Goal: Find specific page/section: Find specific page/section

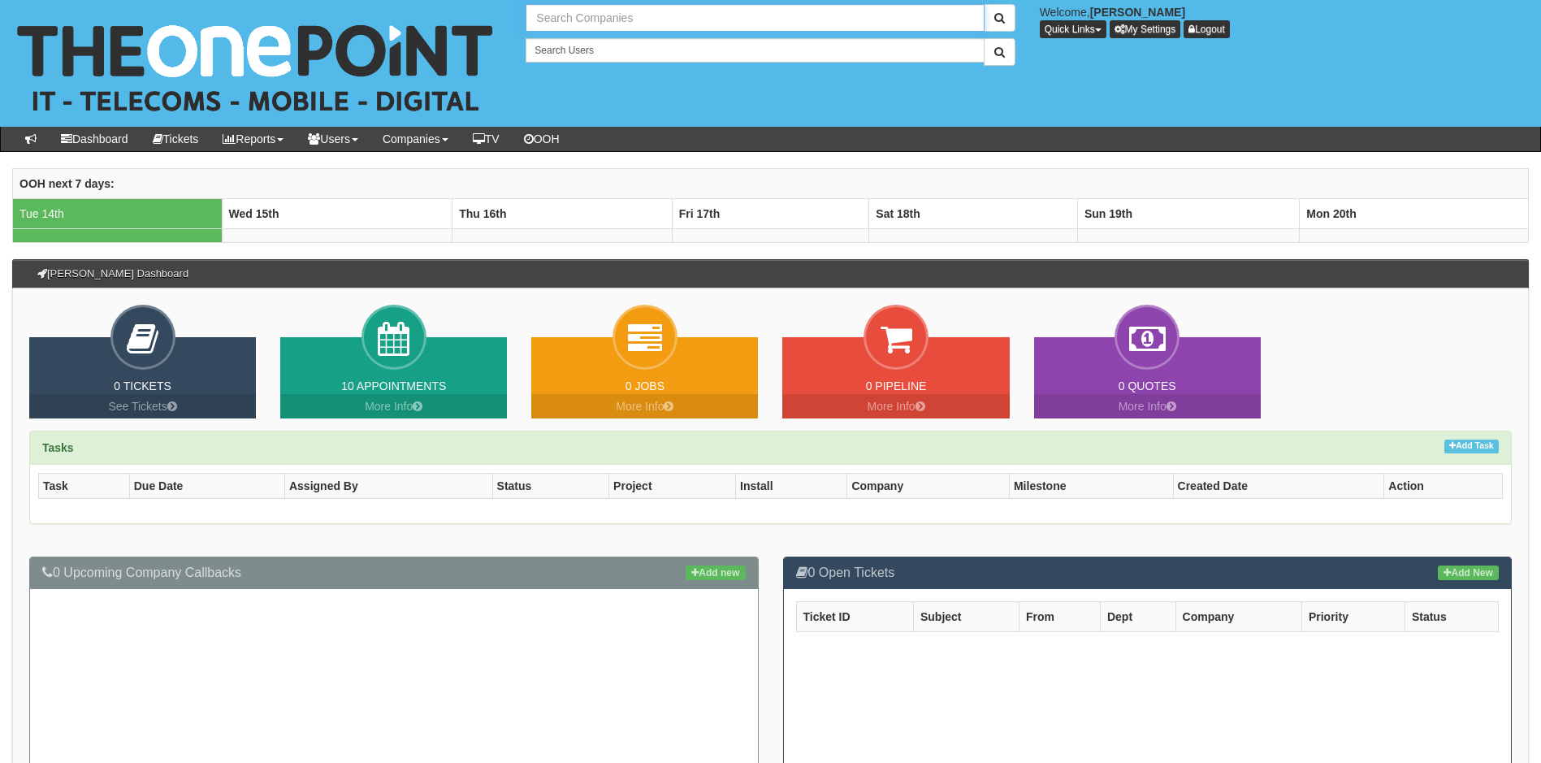
click at [596, 21] on input "text" at bounding box center [755, 18] width 458 height 28
type input "Search Companies"
click at [617, 19] on input "text" at bounding box center [755, 18] width 458 height 28
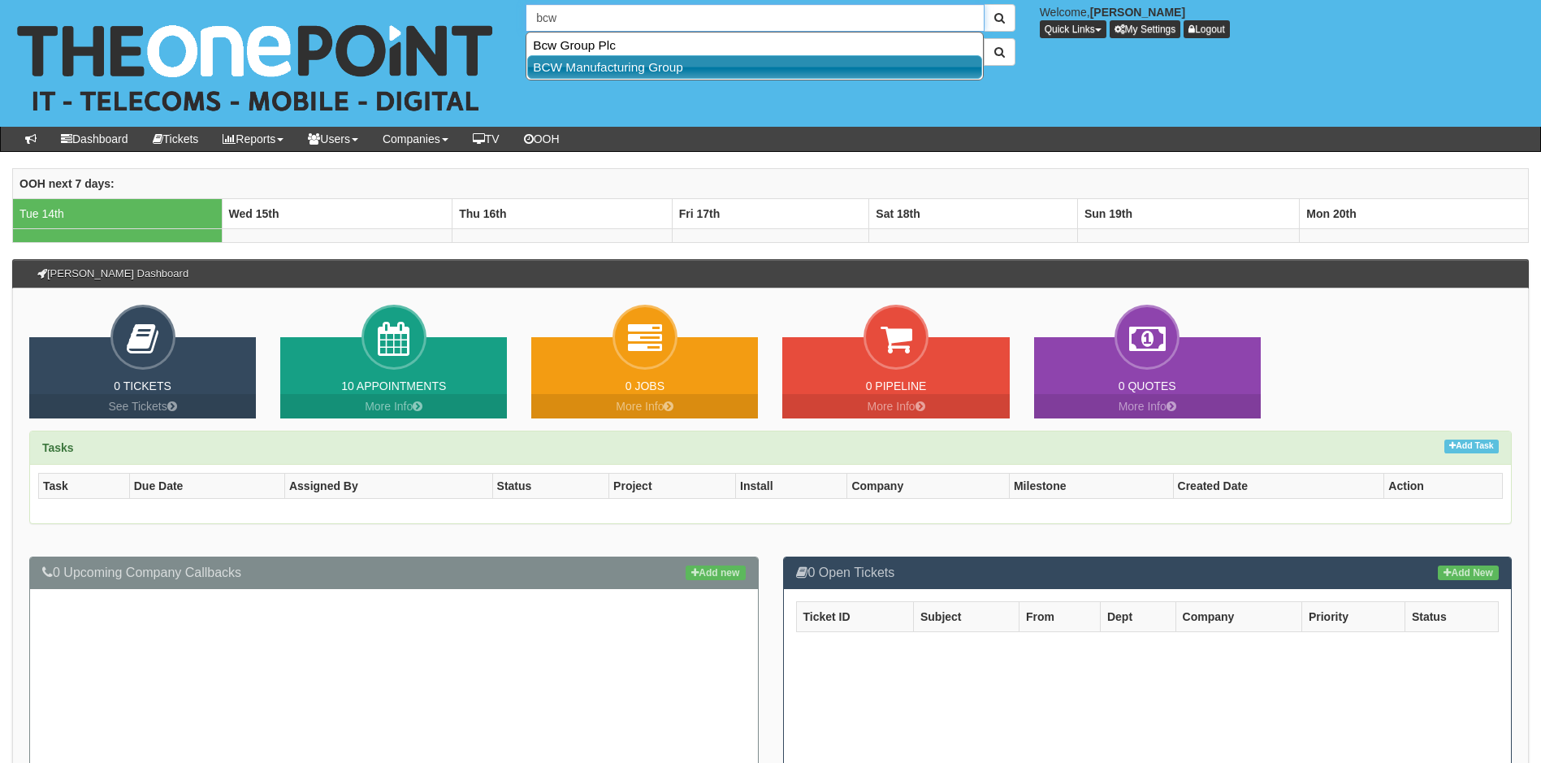
click at [598, 62] on link "BCW Manufacturing Group" at bounding box center [754, 67] width 455 height 24
type input "BCW Manufacturing Group"
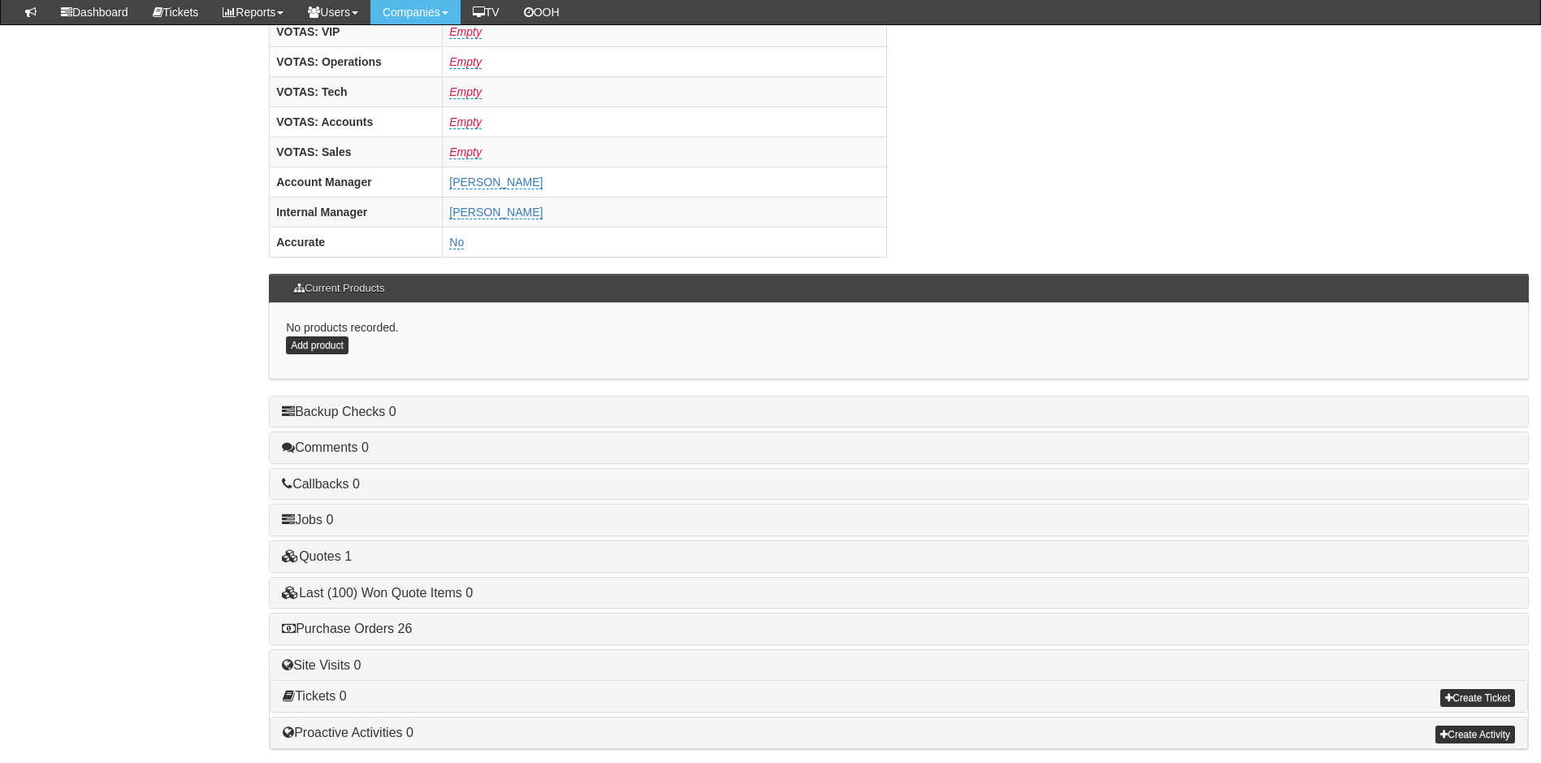
scroll to position [670, 0]
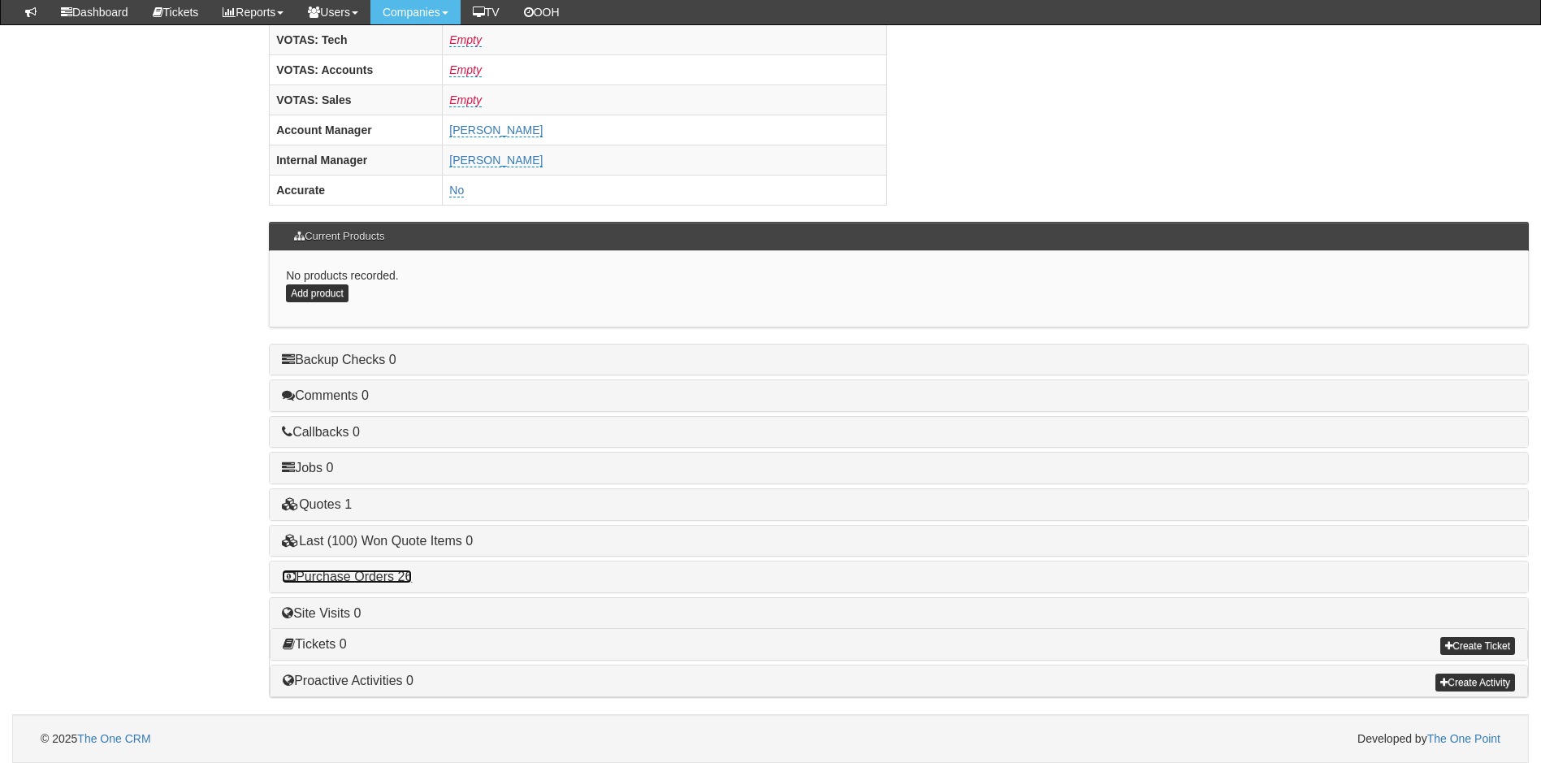
click at [388, 580] on link "Purchase Orders 26" at bounding box center [347, 577] width 130 height 14
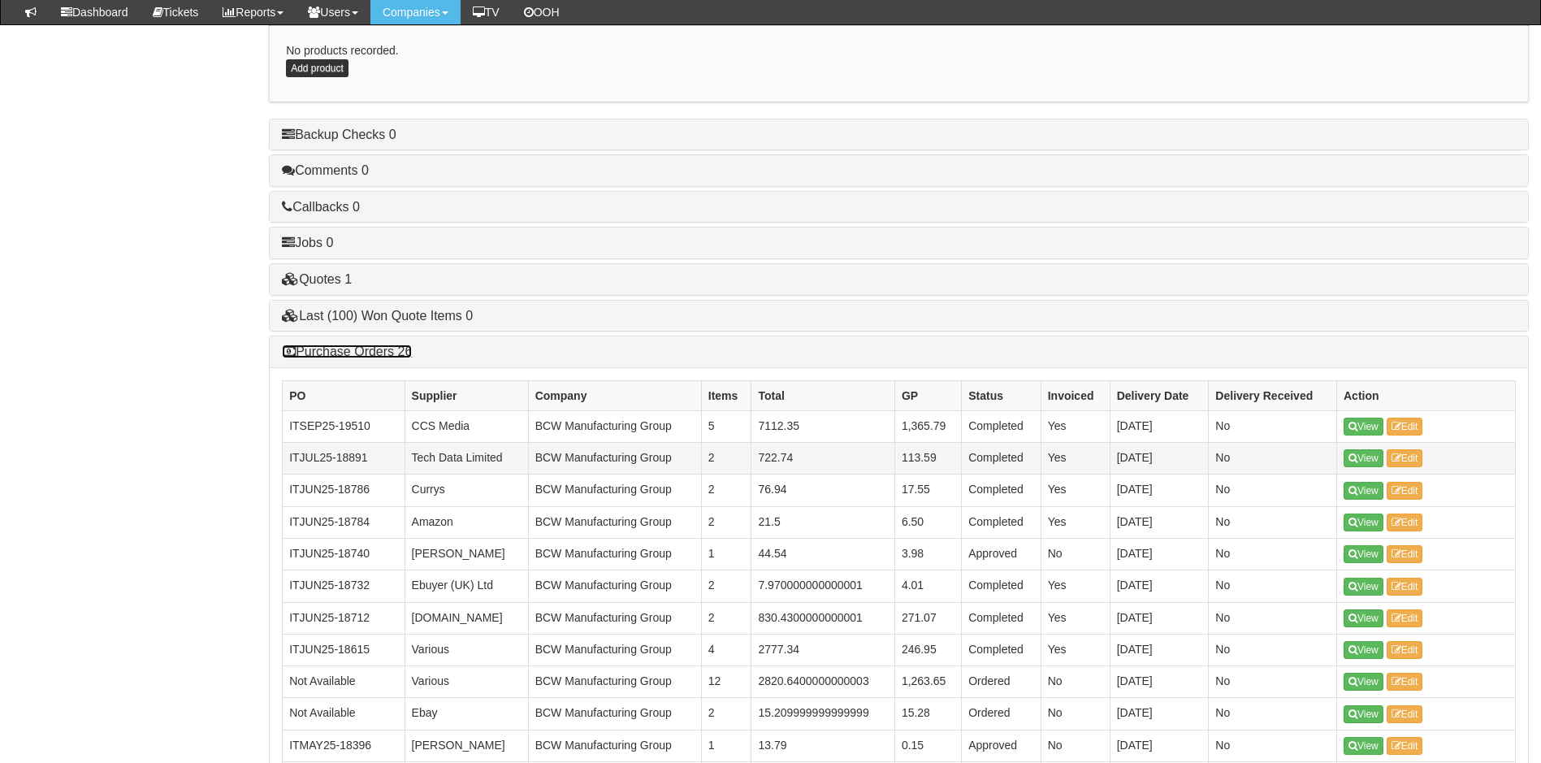
scroll to position [913, 0]
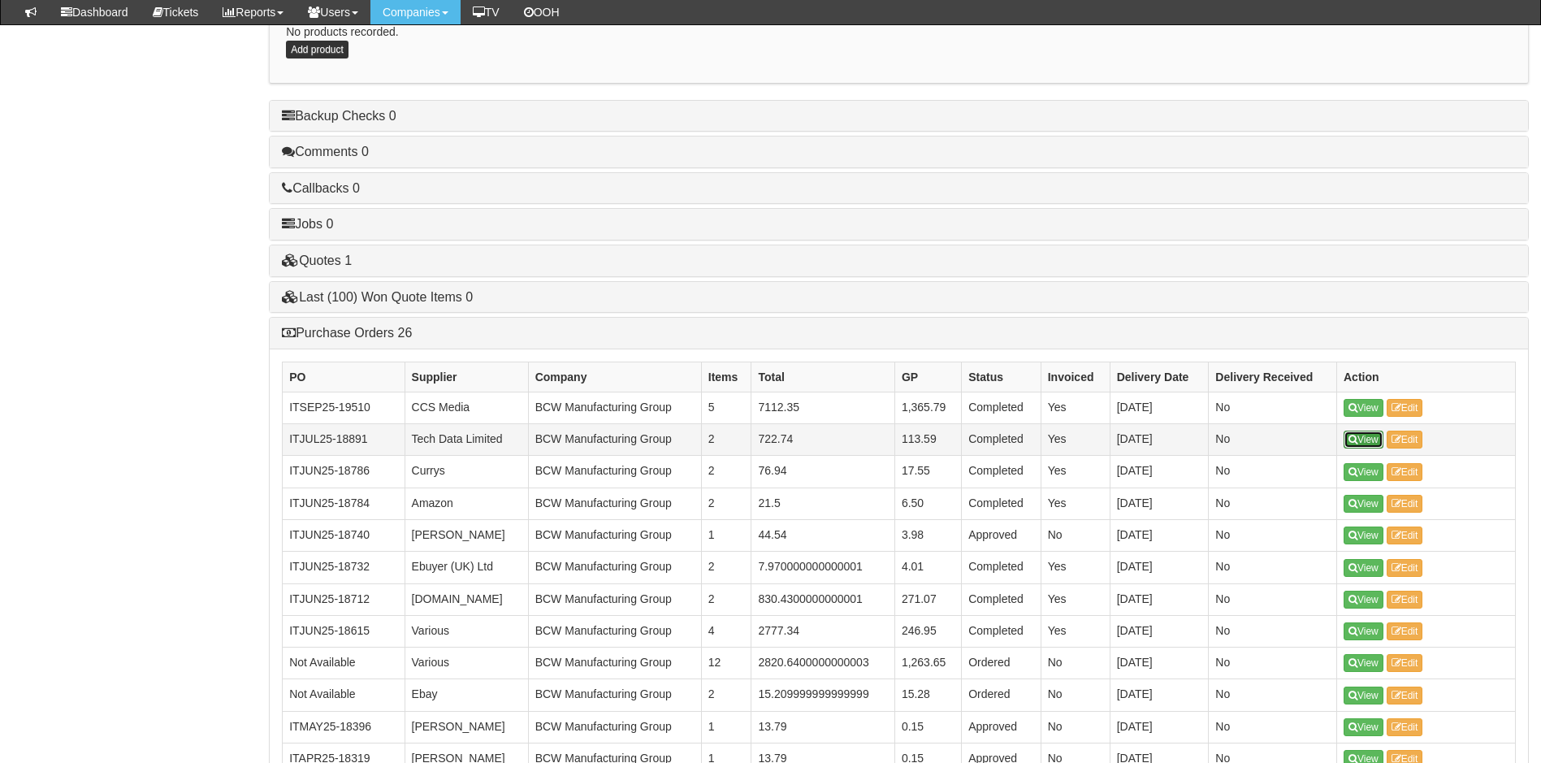
click at [1365, 440] on link "View" at bounding box center [1364, 440] width 40 height 18
